Goal: Task Accomplishment & Management: Complete application form

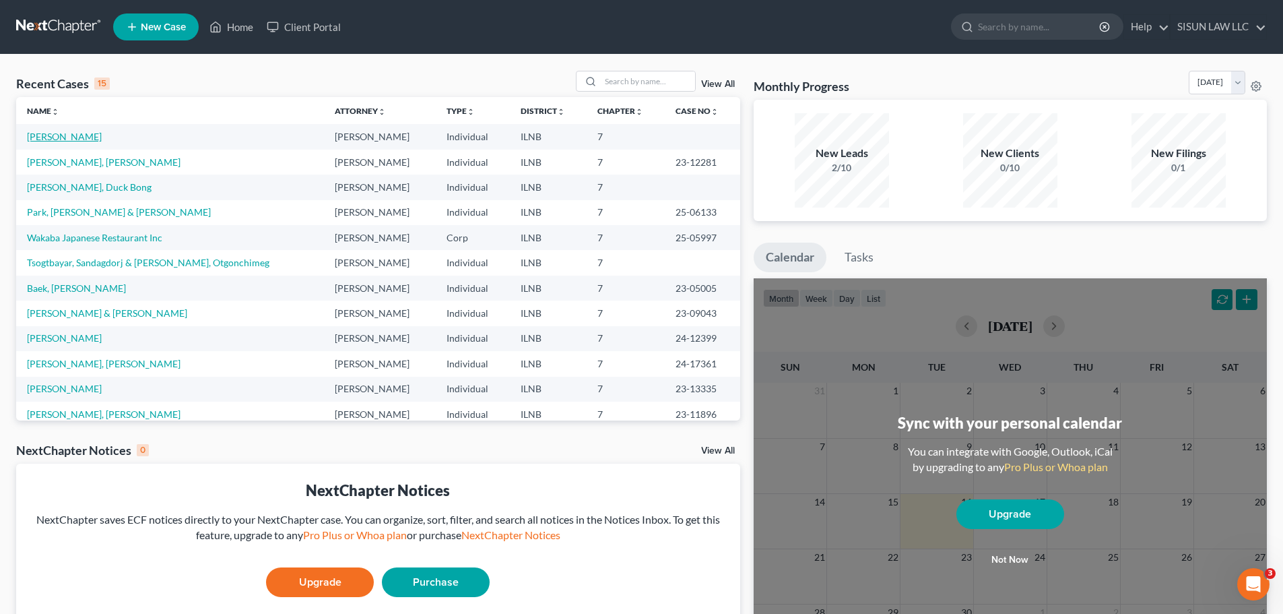
click at [49, 134] on link "[PERSON_NAME]" at bounding box center [64, 136] width 75 height 11
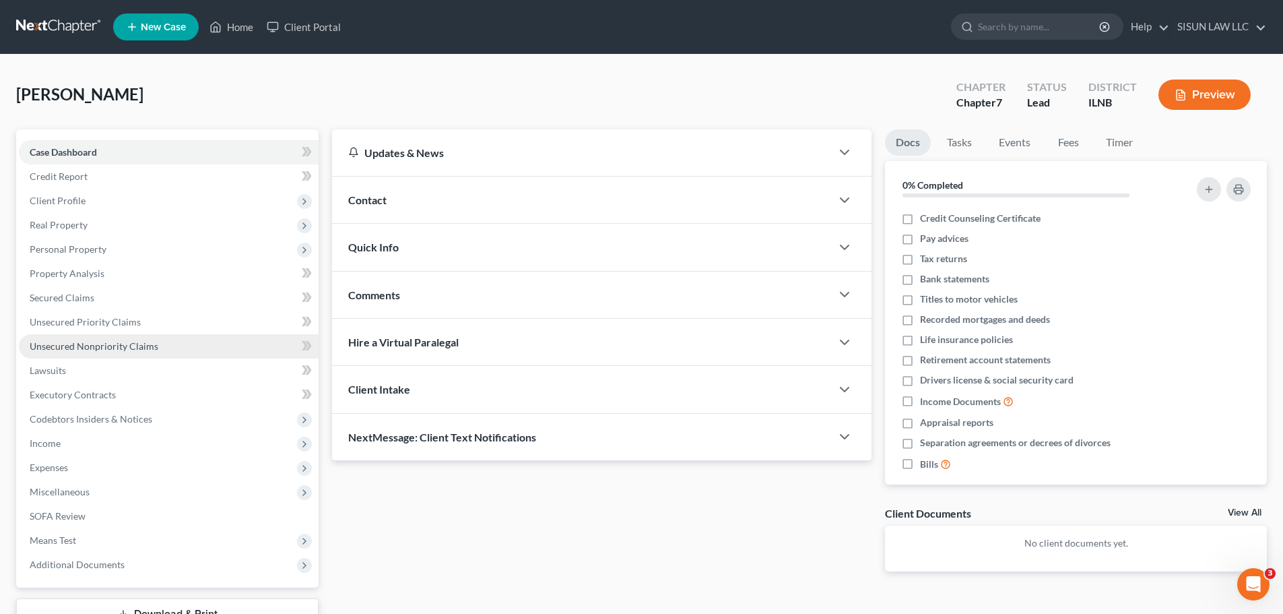
click at [139, 338] on link "Unsecured Nonpriority Claims" at bounding box center [169, 346] width 300 height 24
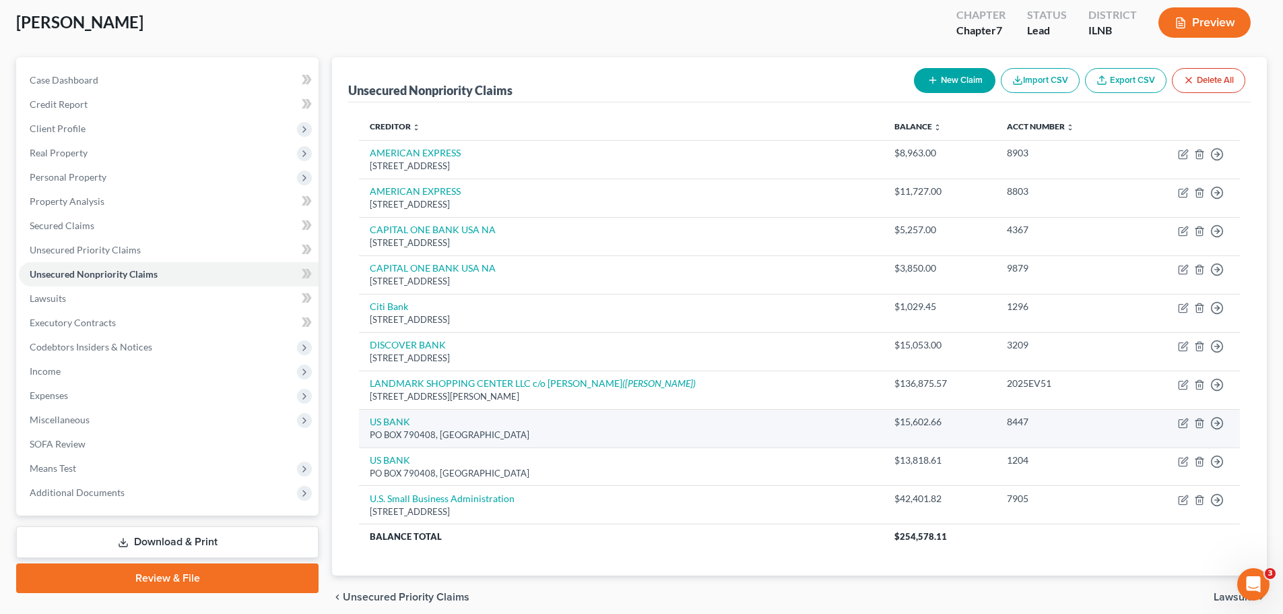
scroll to position [128, 0]
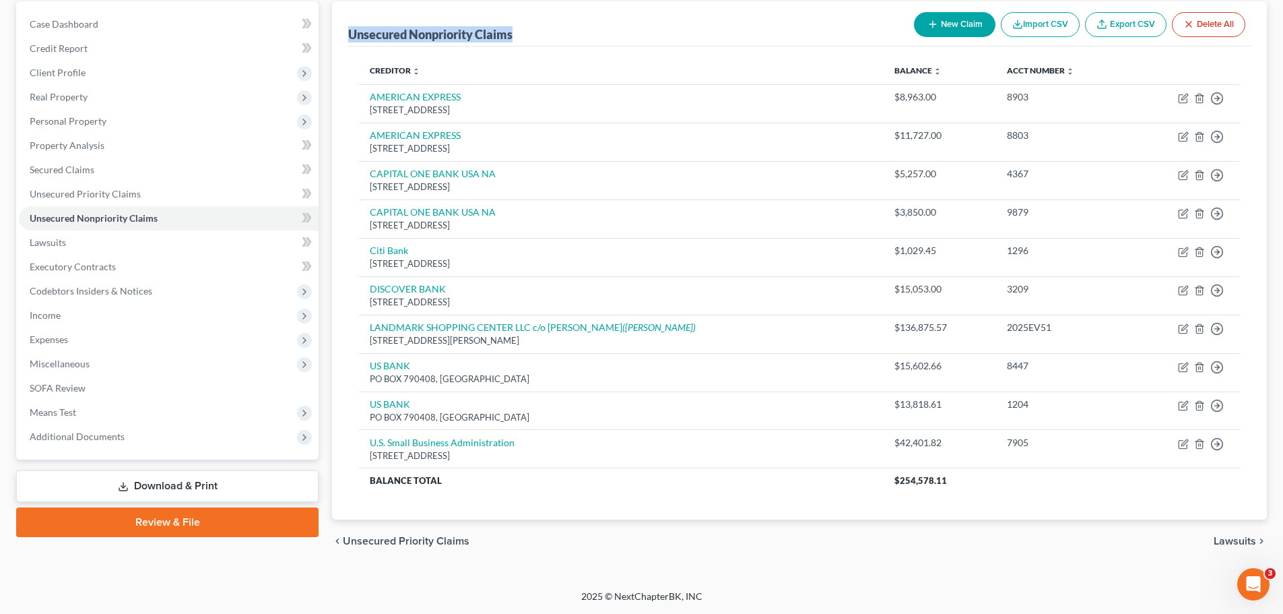
drag, startPoint x: 552, startPoint y: 30, endPoint x: 344, endPoint y: 36, distance: 208.3
click at [344, 36] on div "Unsecured Nonpriority Claims New Claim Import CSV Export CSV Delete All Credito…" at bounding box center [799, 260] width 935 height 519
copy div "Unsecured Nonpriority Claims"
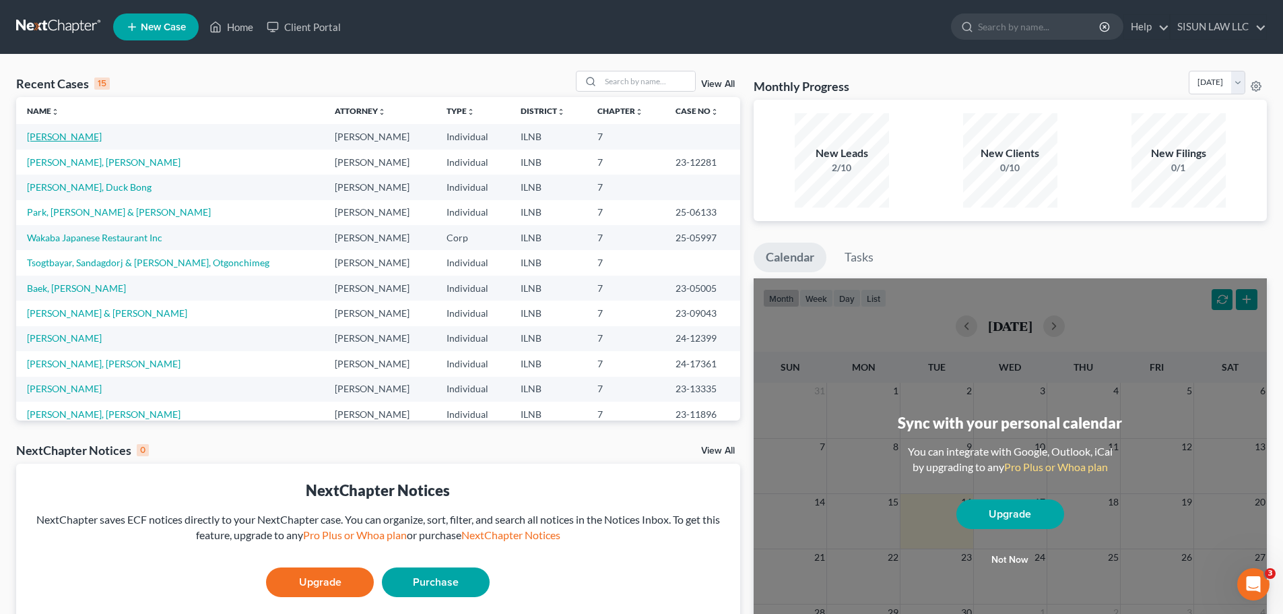
click at [77, 139] on link "[PERSON_NAME]" at bounding box center [64, 136] width 75 height 11
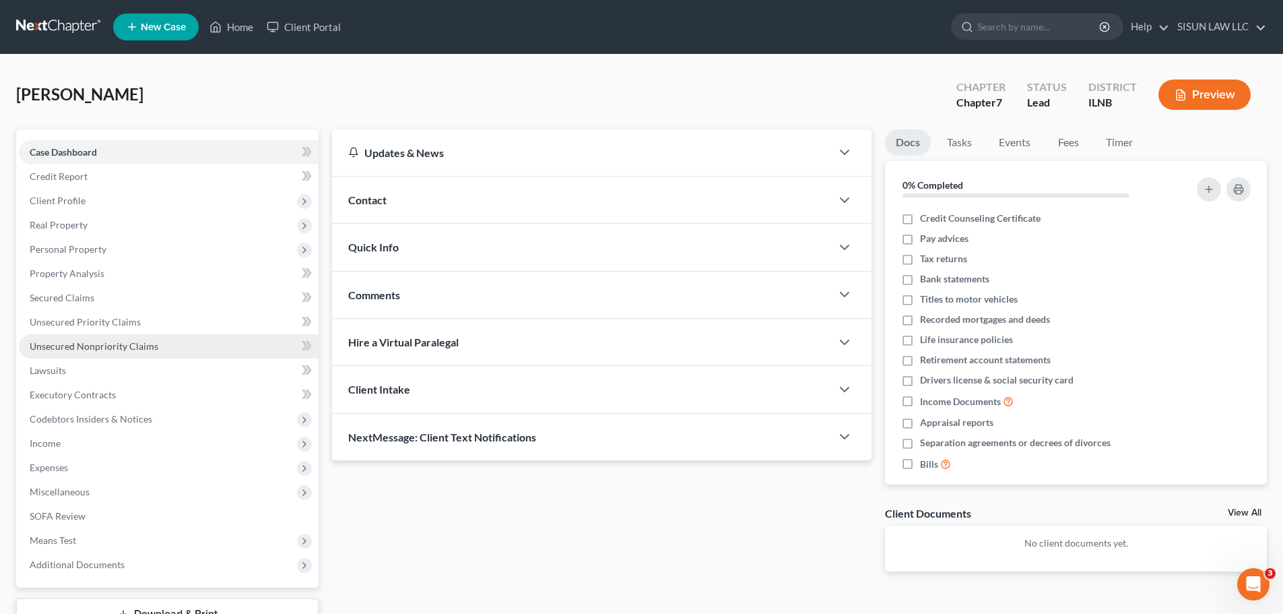
click at [108, 347] on span "Unsecured Nonpriority Claims" at bounding box center [94, 345] width 129 height 11
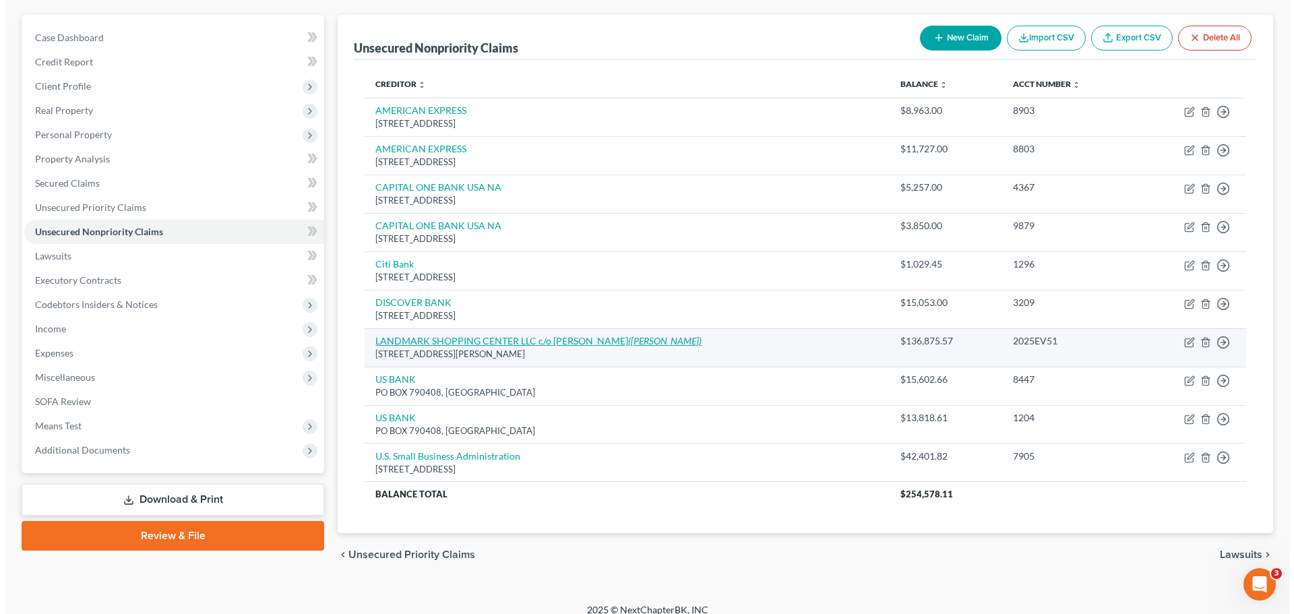
scroll to position [128, 0]
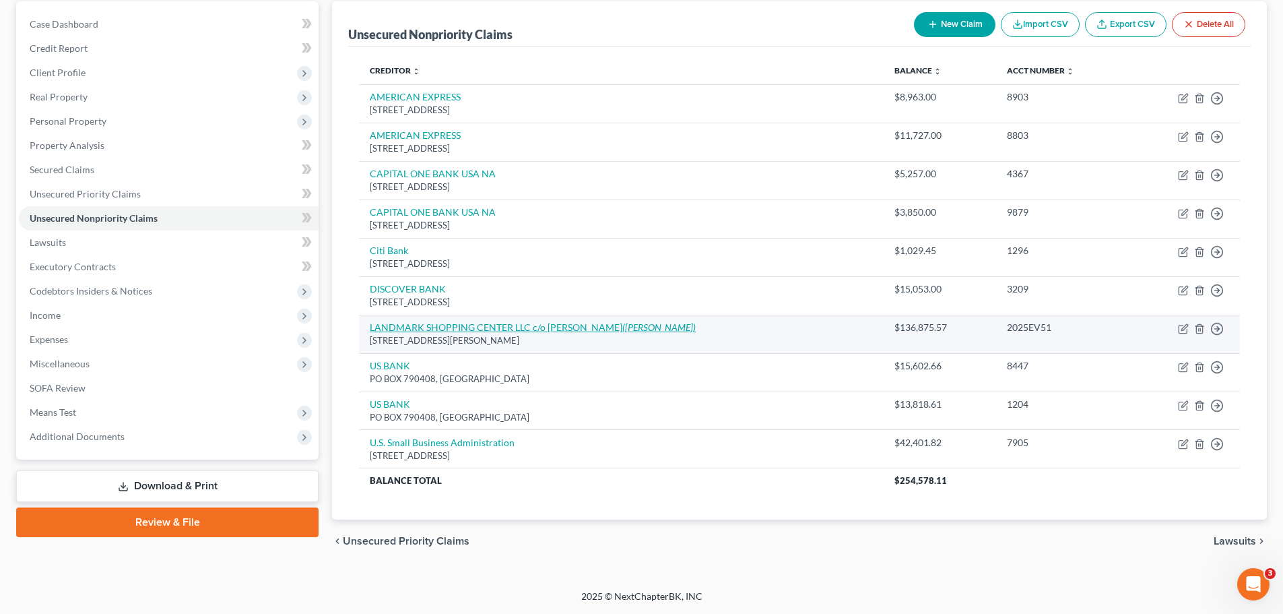
click at [421, 325] on link "LANDMARK SHOPPING CENTER LLC c/o [PERSON_NAME] ([PERSON_NAME])" at bounding box center [533, 326] width 326 height 11
select select "14"
select select "0"
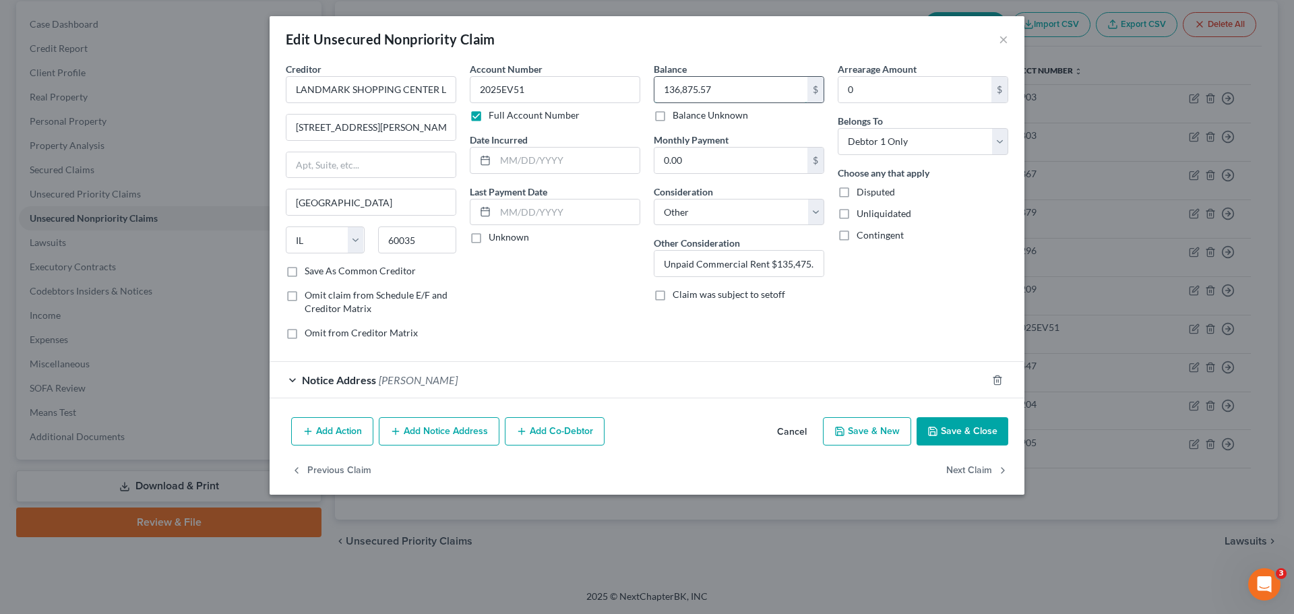
click at [741, 91] on input "136,875.57" at bounding box center [730, 90] width 153 height 26
drag, startPoint x: 295, startPoint y: 90, endPoint x: 509, endPoint y: 102, distance: 213.9
click at [509, 102] on div "Creditor * LANDMARK SHOPPING CENTER LLC c/o [PERSON_NAME] 1111 Hilary [GEOGRAPH…" at bounding box center [647, 206] width 736 height 288
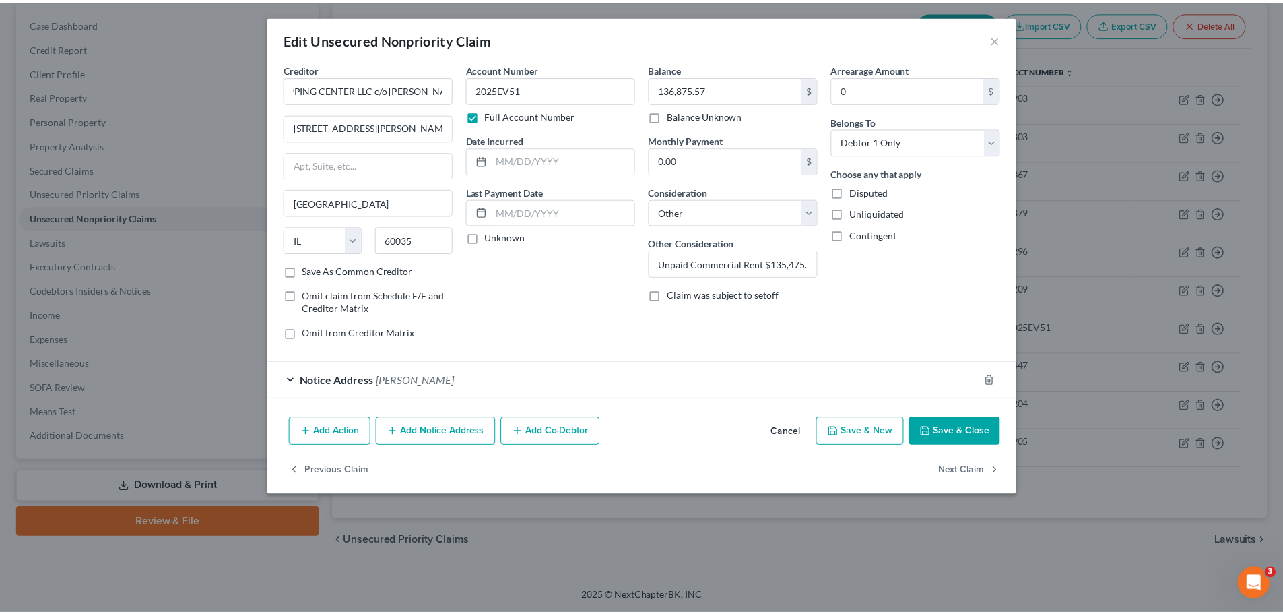
scroll to position [0, 0]
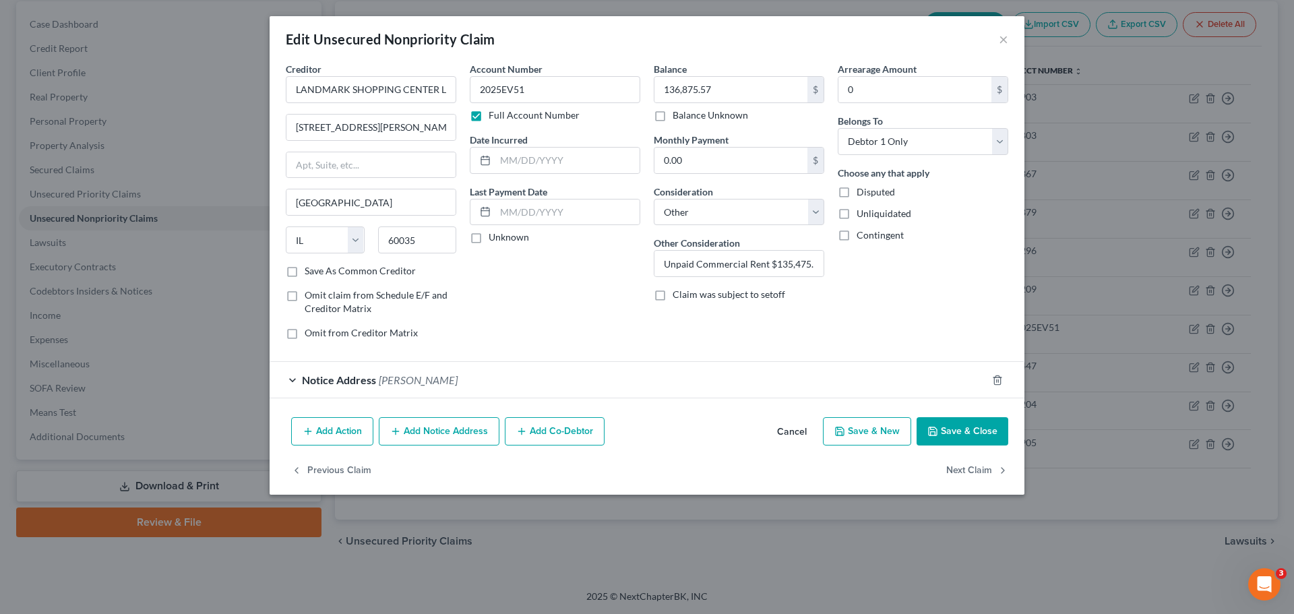
click at [968, 427] on button "Save & Close" at bounding box center [962, 431] width 92 height 28
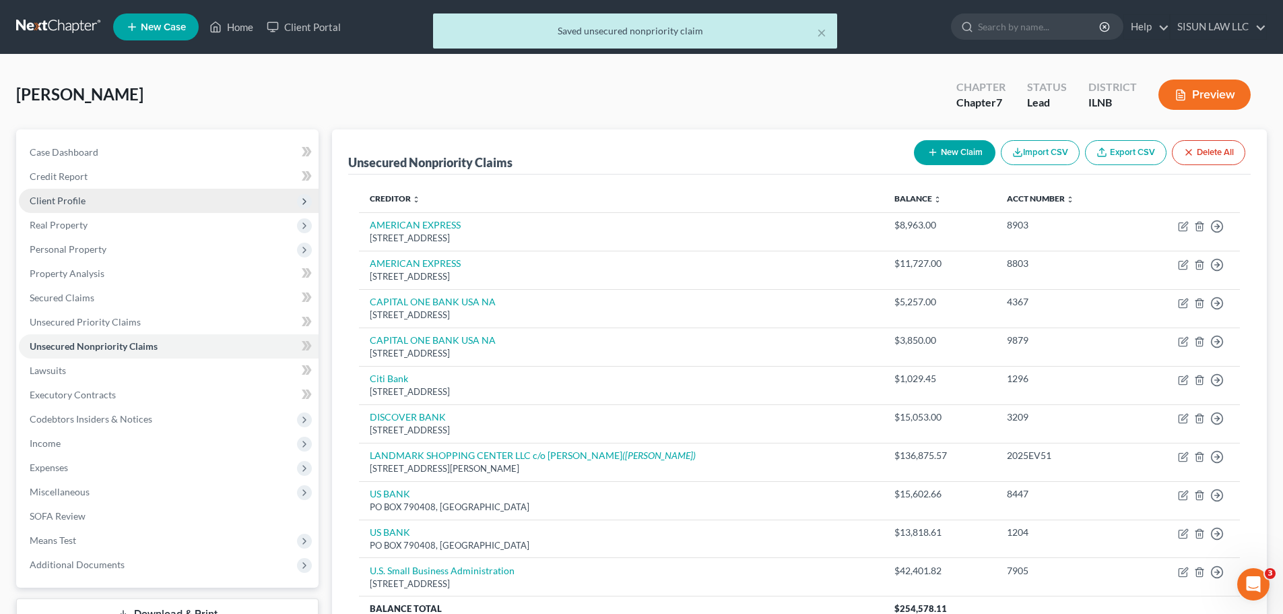
click at [135, 198] on span "Client Profile" at bounding box center [169, 201] width 300 height 24
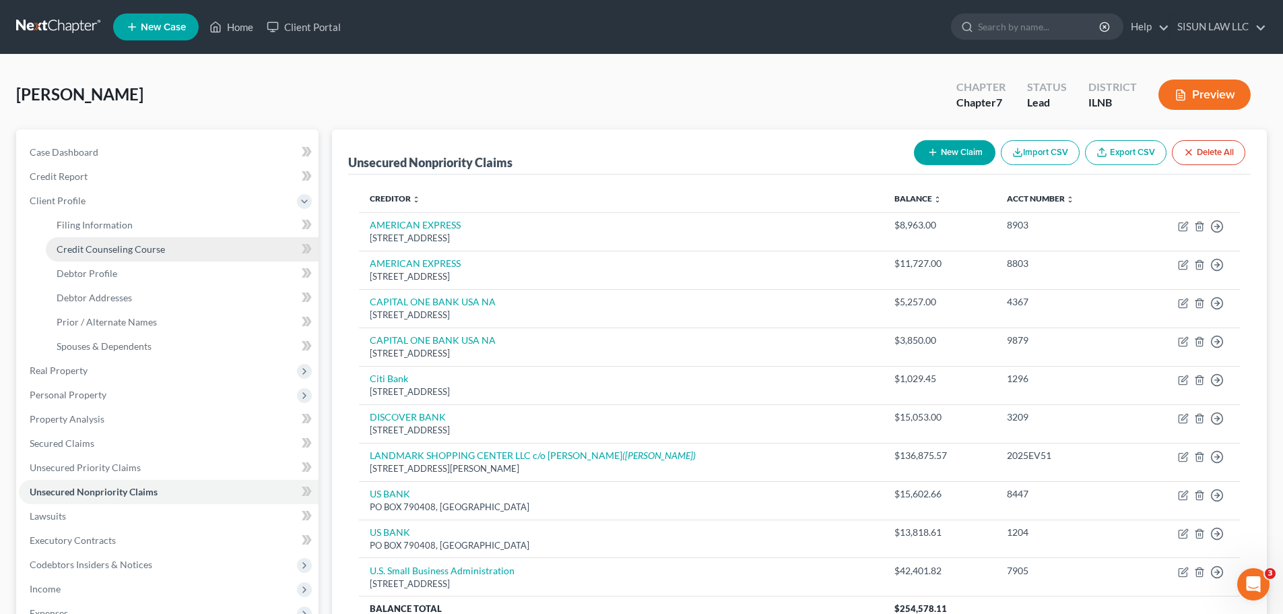
click at [135, 252] on span "Credit Counseling Course" at bounding box center [111, 248] width 108 height 11
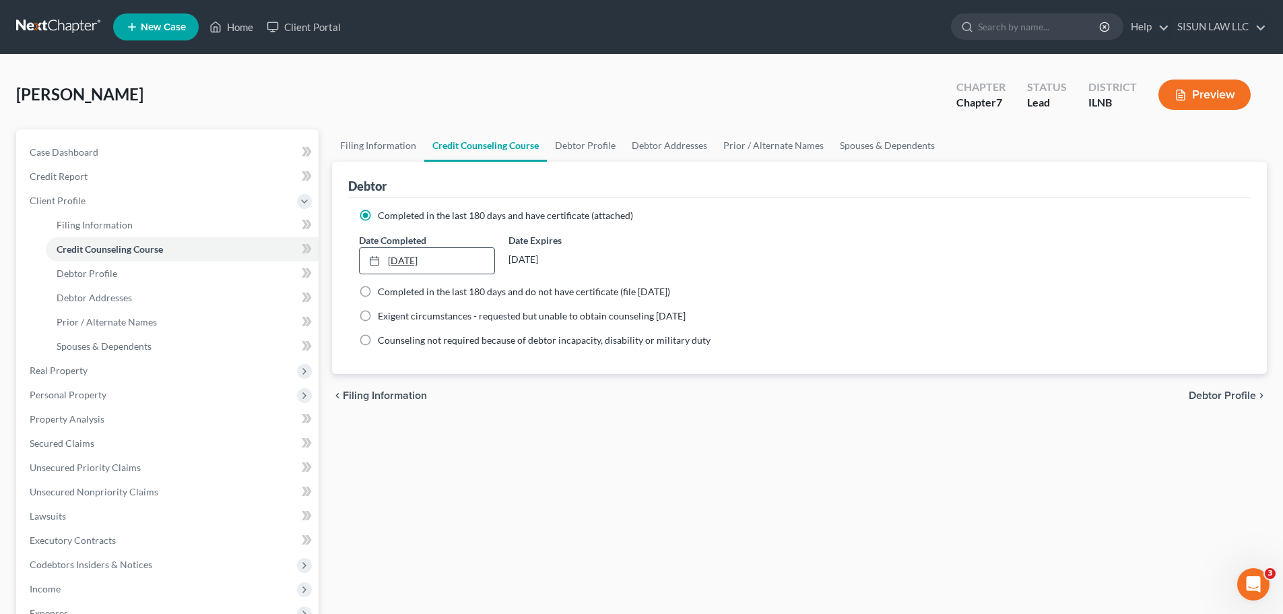
click at [428, 252] on link "[DATE]" at bounding box center [427, 261] width 134 height 26
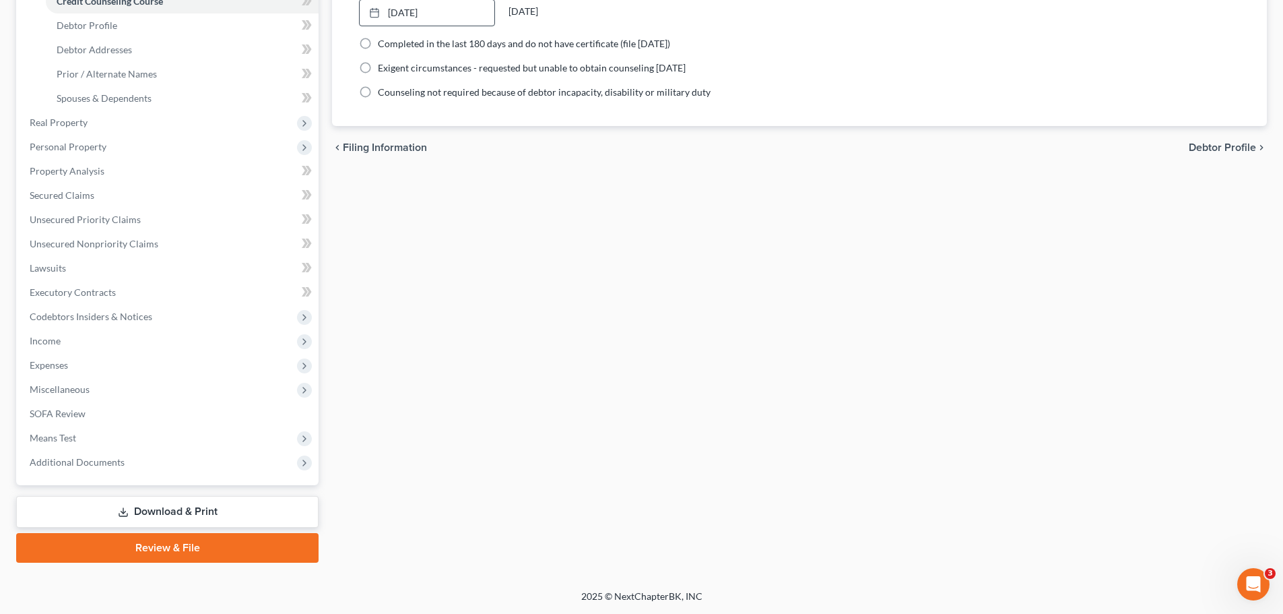
click at [227, 505] on link "Download & Print" at bounding box center [167, 512] width 302 height 32
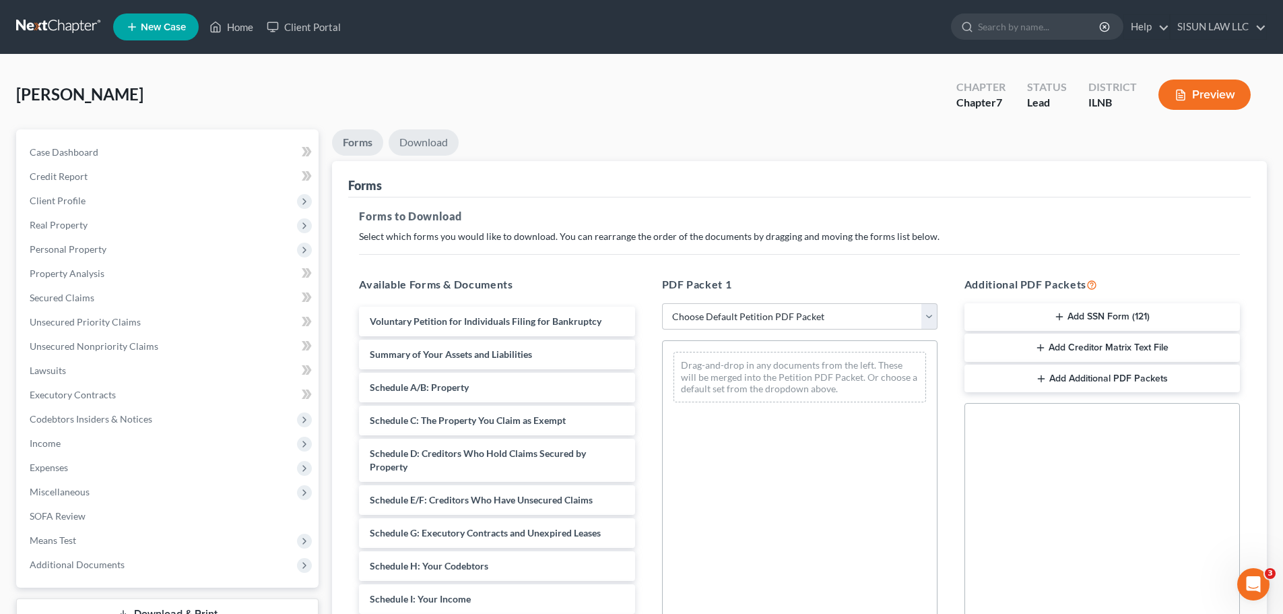
click at [437, 146] on link "Download" at bounding box center [424, 142] width 70 height 26
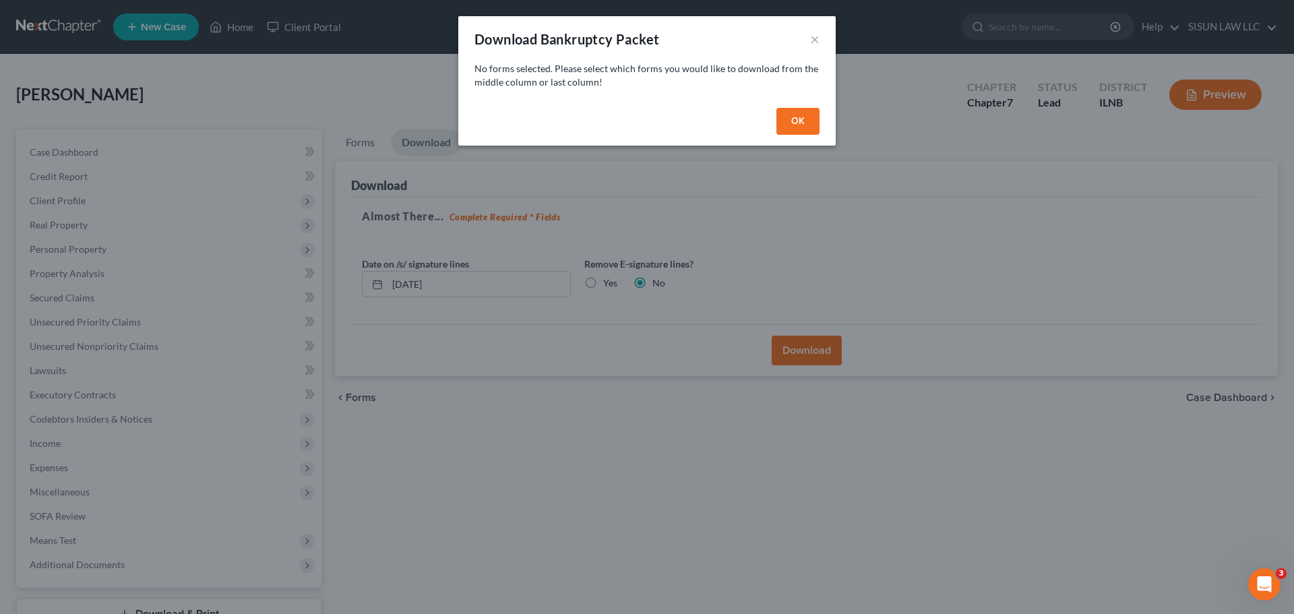
drag, startPoint x: 796, startPoint y: 123, endPoint x: 733, endPoint y: 133, distance: 64.2
click at [796, 123] on button "OK" at bounding box center [797, 121] width 43 height 27
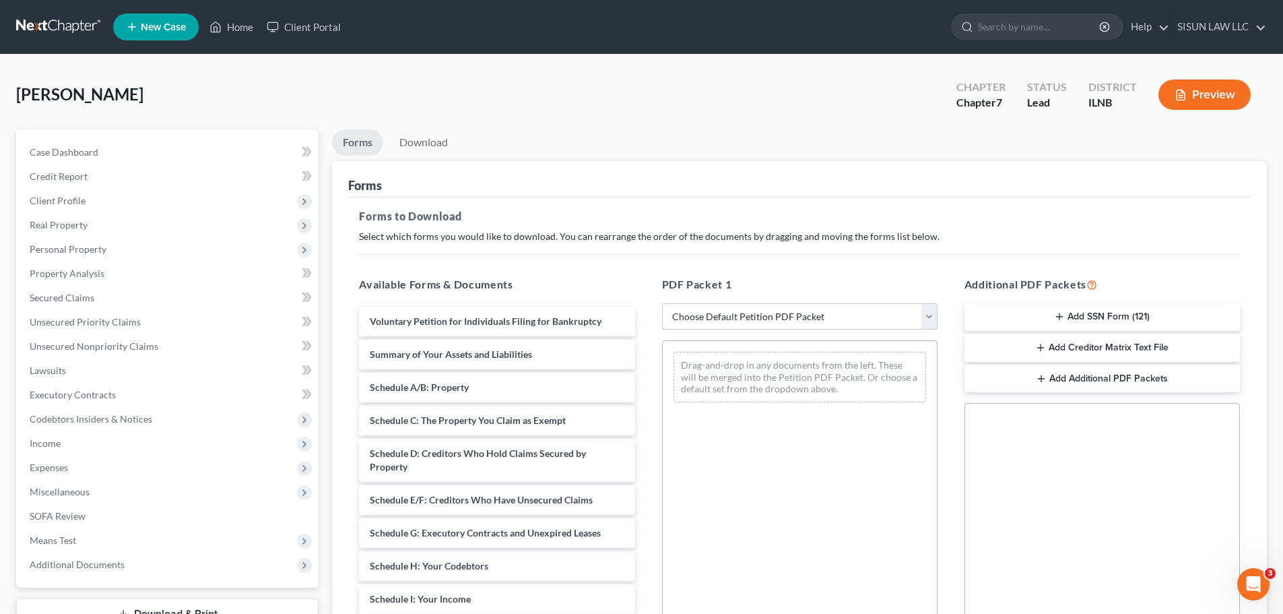
click at [720, 321] on select "Choose Default Petition PDF Packet Complete Bankruptcy Petition (all forms and …" at bounding box center [800, 316] width 276 height 27
select select "0"
click at [662, 303] on select "Choose Default Petition PDF Packet Complete Bankruptcy Petition (all forms and …" at bounding box center [800, 316] width 276 height 27
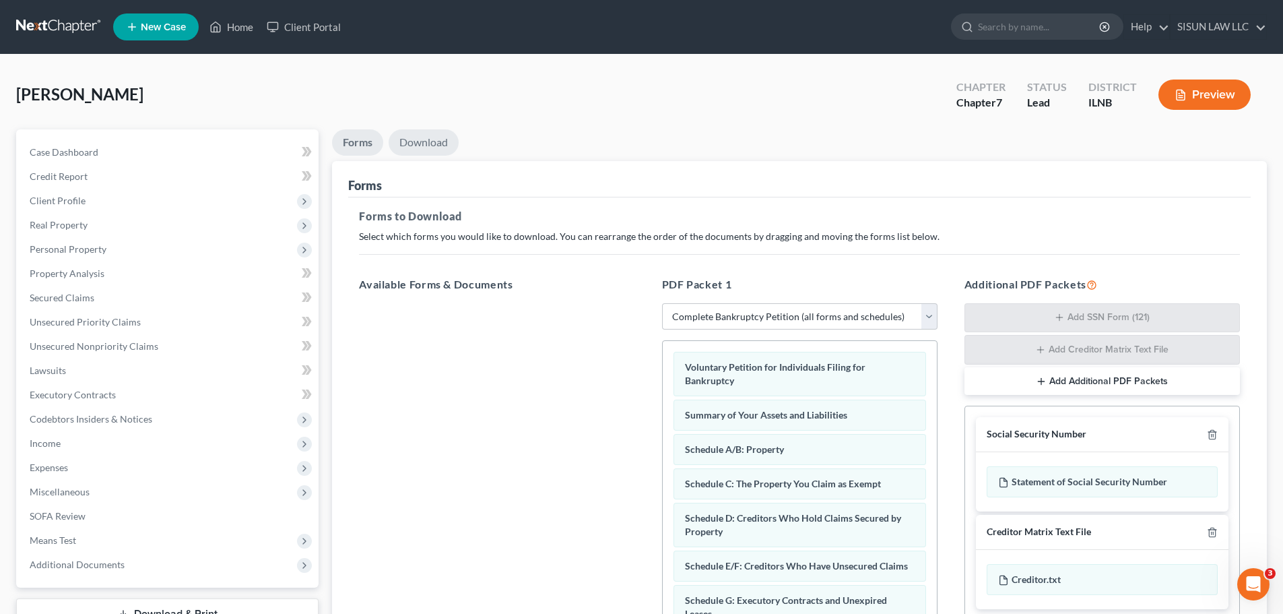
click at [404, 146] on link "Download" at bounding box center [424, 142] width 70 height 26
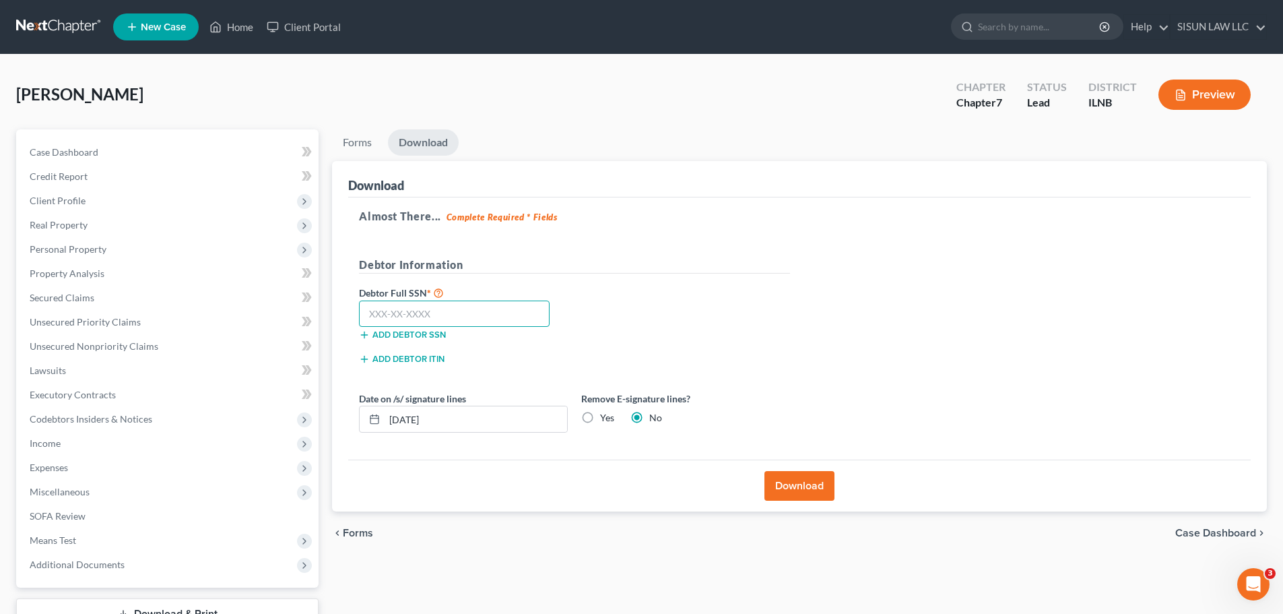
click at [424, 311] on input "text" at bounding box center [454, 313] width 191 height 27
click at [415, 320] on input "text" at bounding box center [454, 313] width 191 height 27
click at [446, 301] on input "327" at bounding box center [454, 313] width 191 height 27
type input "327-66-7426"
click at [406, 422] on input "[DATE]" at bounding box center [476, 419] width 183 height 26
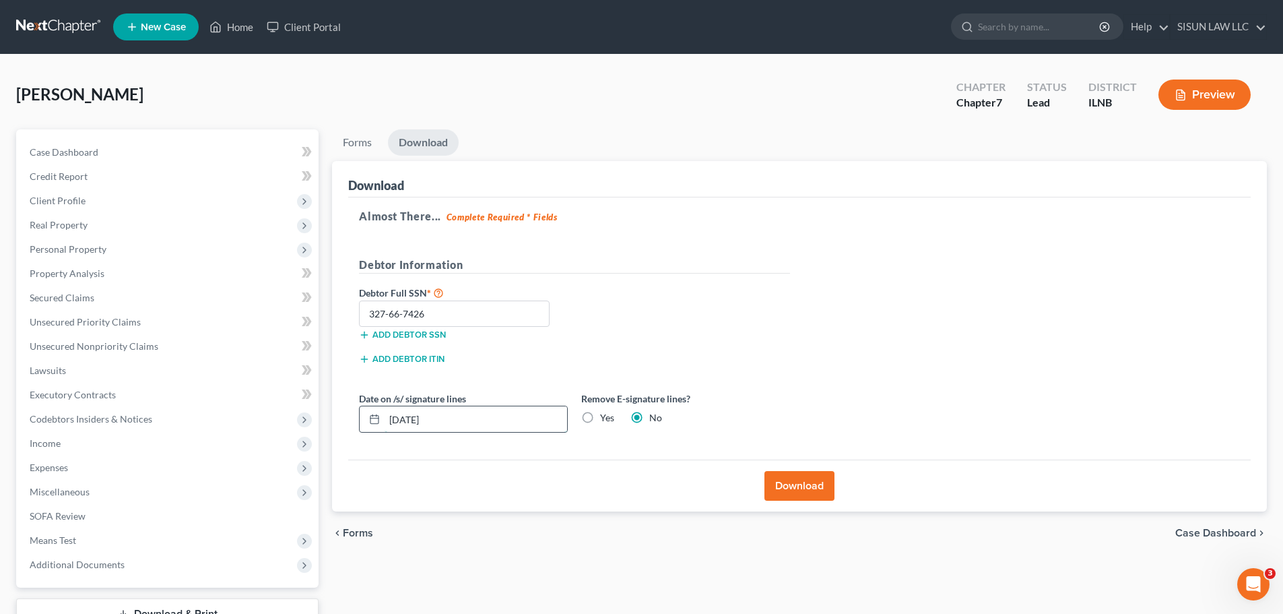
click at [415, 418] on input "[DATE]" at bounding box center [476, 419] width 183 height 26
drag, startPoint x: 451, startPoint y: 418, endPoint x: 302, endPoint y: 411, distance: 149.7
click at [302, 411] on div "Petition Navigation Case Dashboard Payments Invoices Payments Payments Credit R…" at bounding box center [641, 397] width 1265 height 536
type input "[DATE]"
click at [600, 422] on label "Yes" at bounding box center [607, 417] width 14 height 13
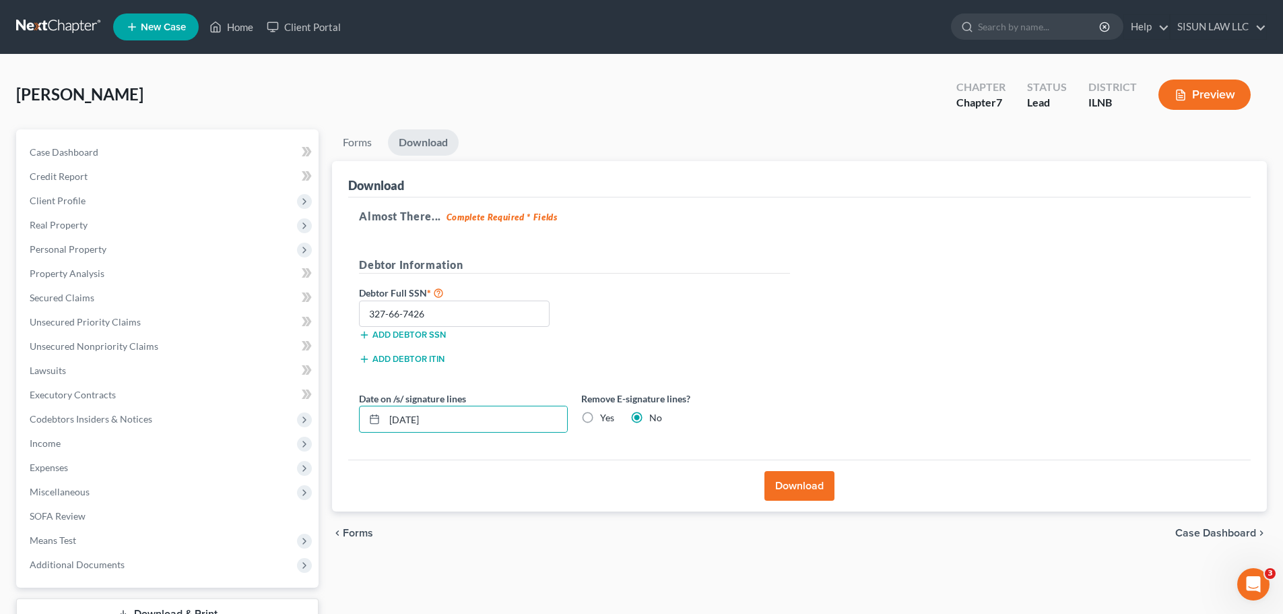
click at [606, 420] on input "Yes" at bounding box center [610, 415] width 9 height 9
radio input "true"
radio input "false"
click at [758, 482] on div "Download" at bounding box center [799, 485] width 903 height 52
click at [791, 484] on button "Download" at bounding box center [800, 486] width 70 height 30
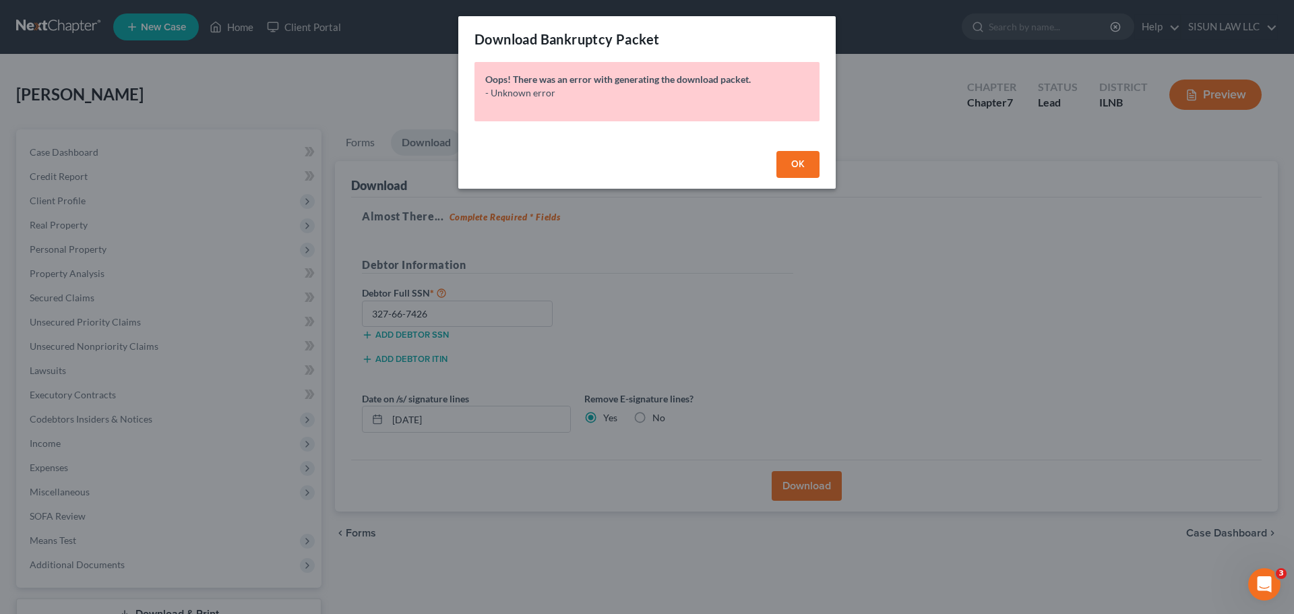
click at [803, 169] on span "OK" at bounding box center [797, 163] width 13 height 11
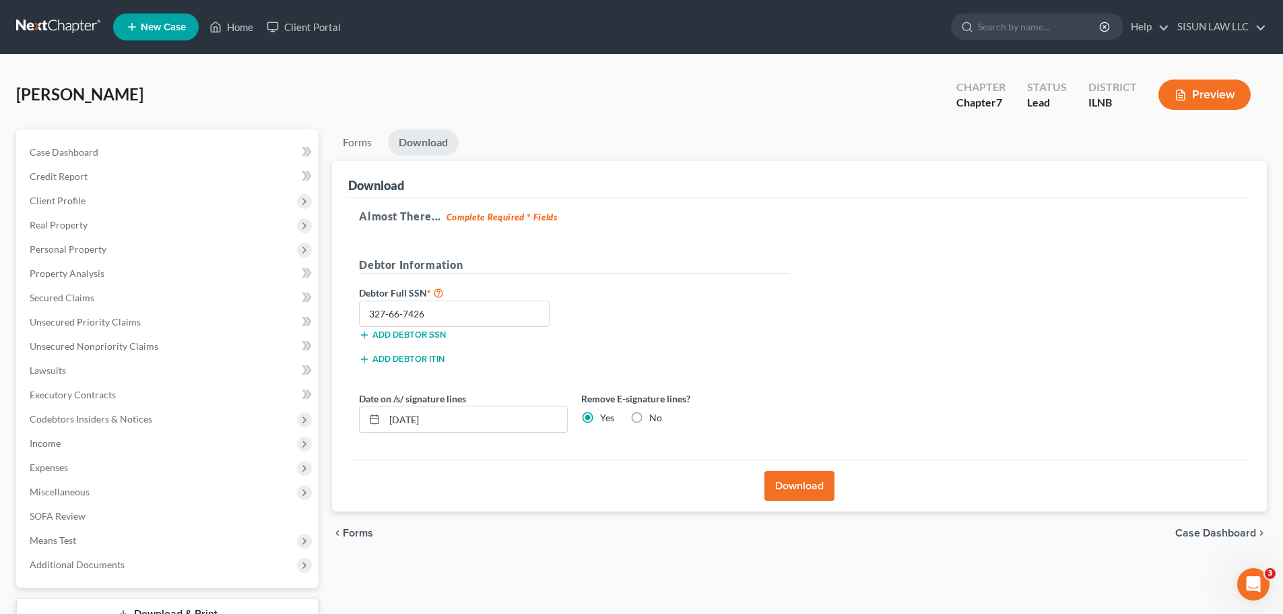
click at [829, 487] on button "Download" at bounding box center [800, 486] width 70 height 30
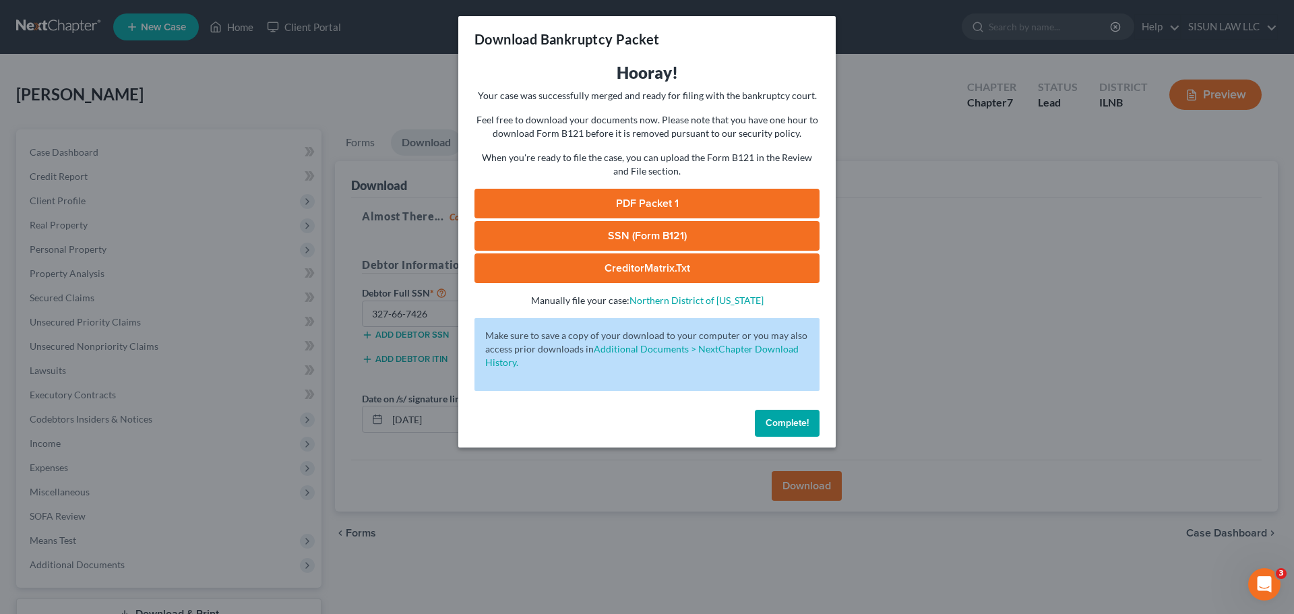
click at [732, 199] on link "PDF Packet 1" at bounding box center [646, 204] width 345 height 30
